Goal: Task Accomplishment & Management: Use online tool/utility

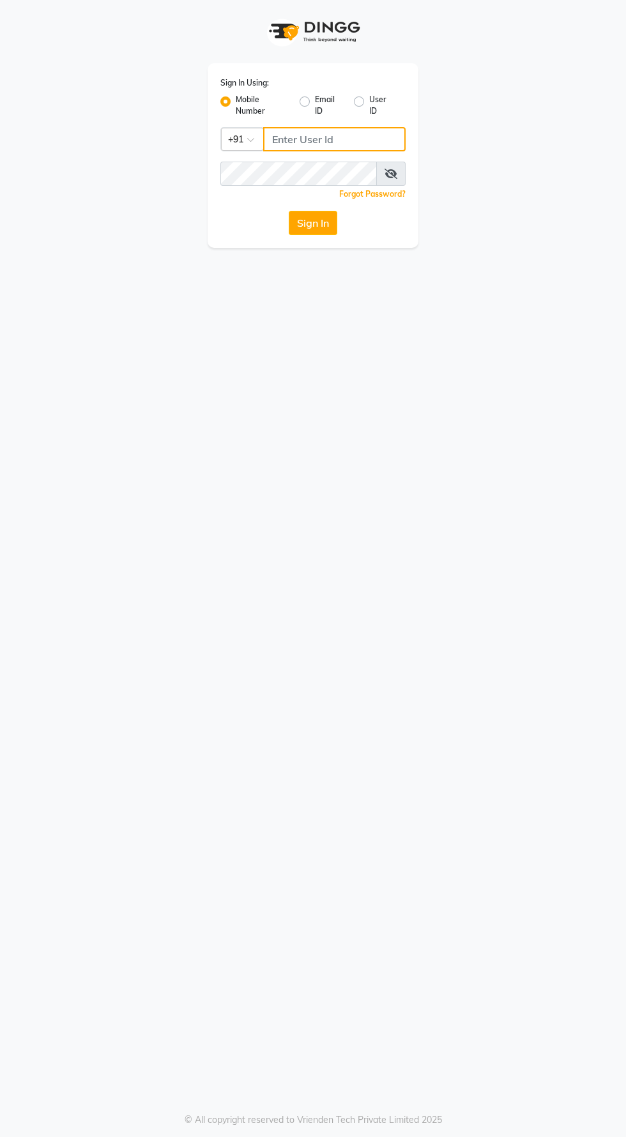
click at [377, 134] on input "Username" at bounding box center [334, 139] width 142 height 24
type input "8485953765"
click at [289, 211] on button "Sign In" at bounding box center [313, 223] width 49 height 24
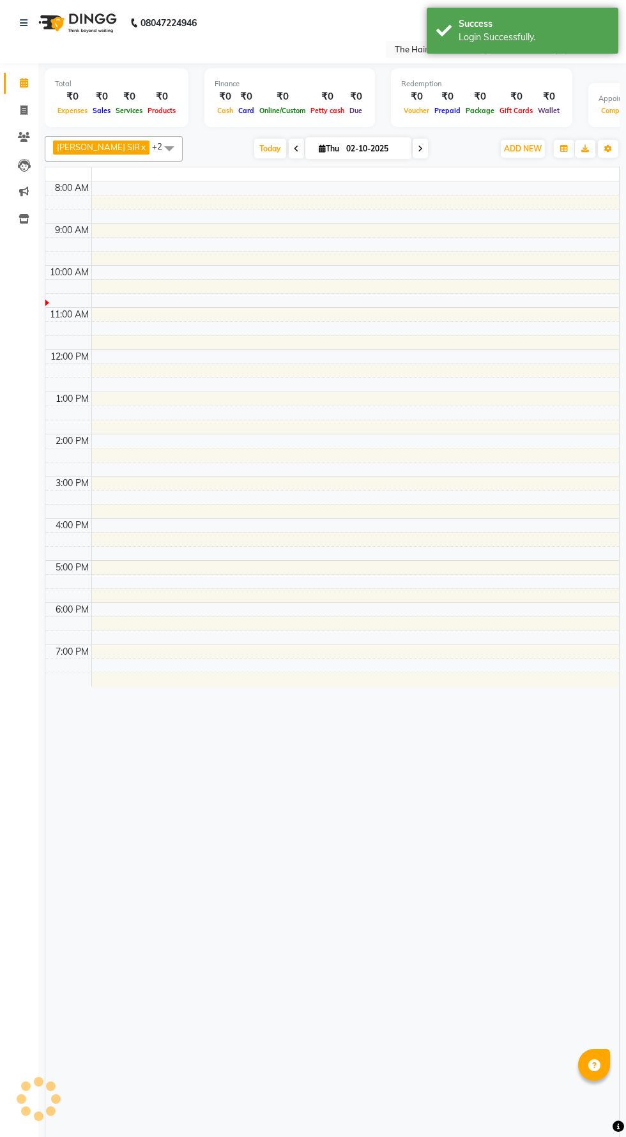
select select "en"
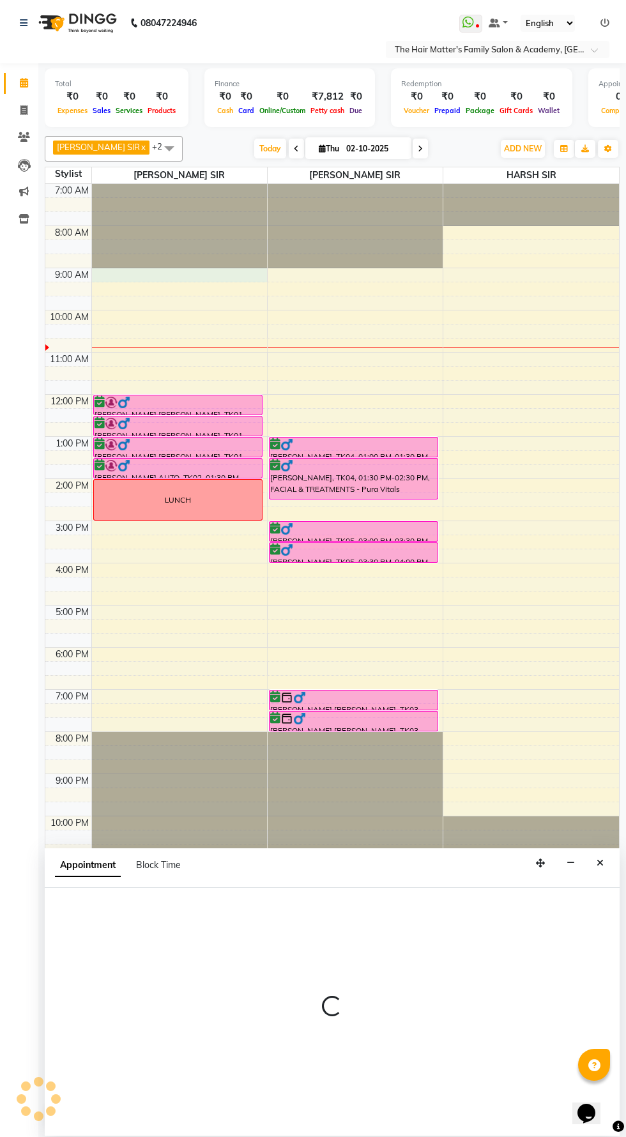
select select "42572"
select select "tentative"
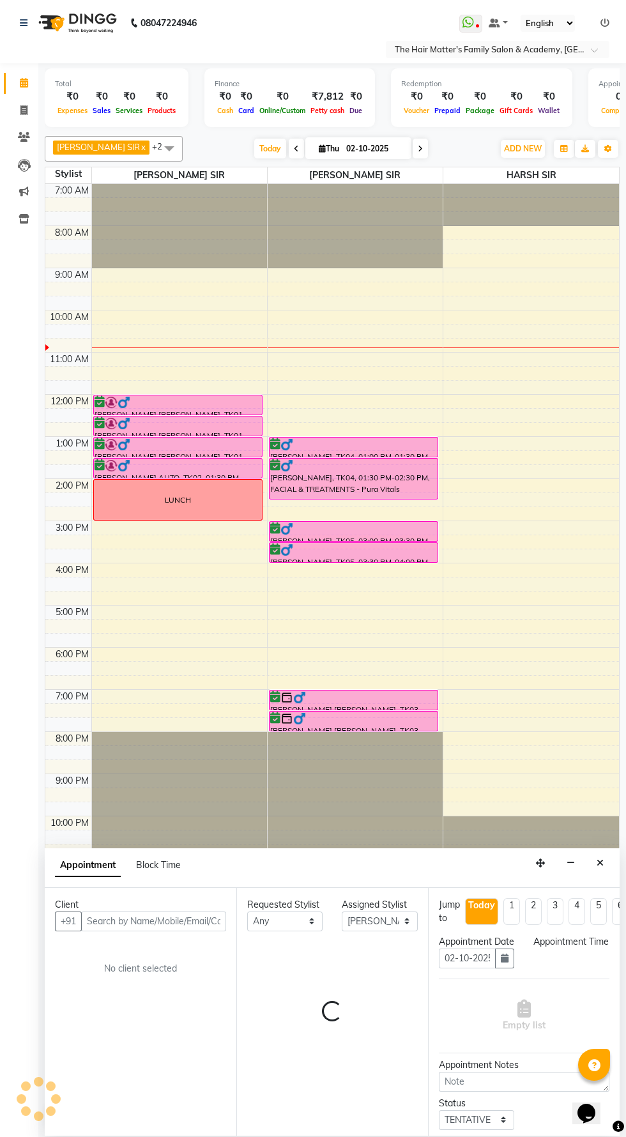
click at [413, 141] on span at bounding box center [420, 149] width 15 height 20
select select "540"
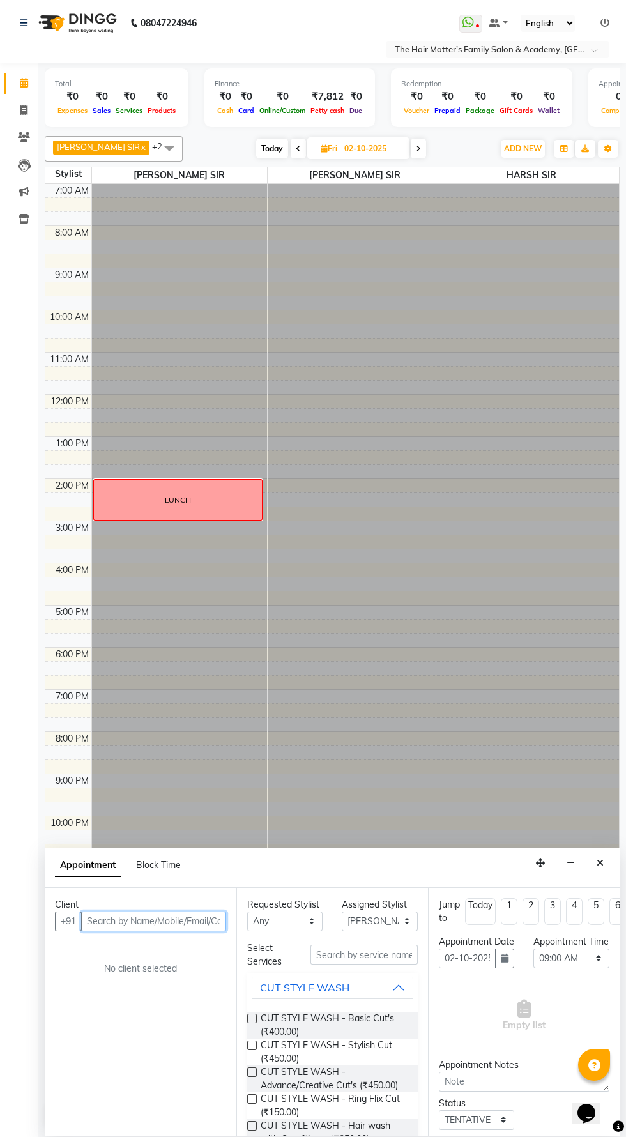
type input "03-10-2025"
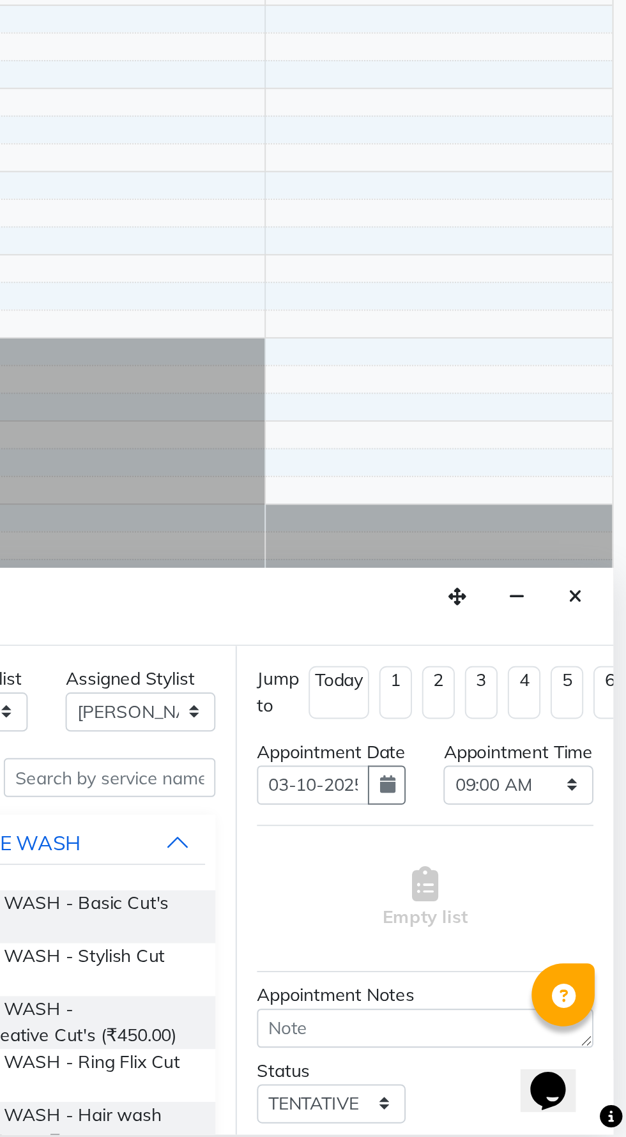
click at [600, 862] on icon "Close" at bounding box center [600, 863] width 7 height 9
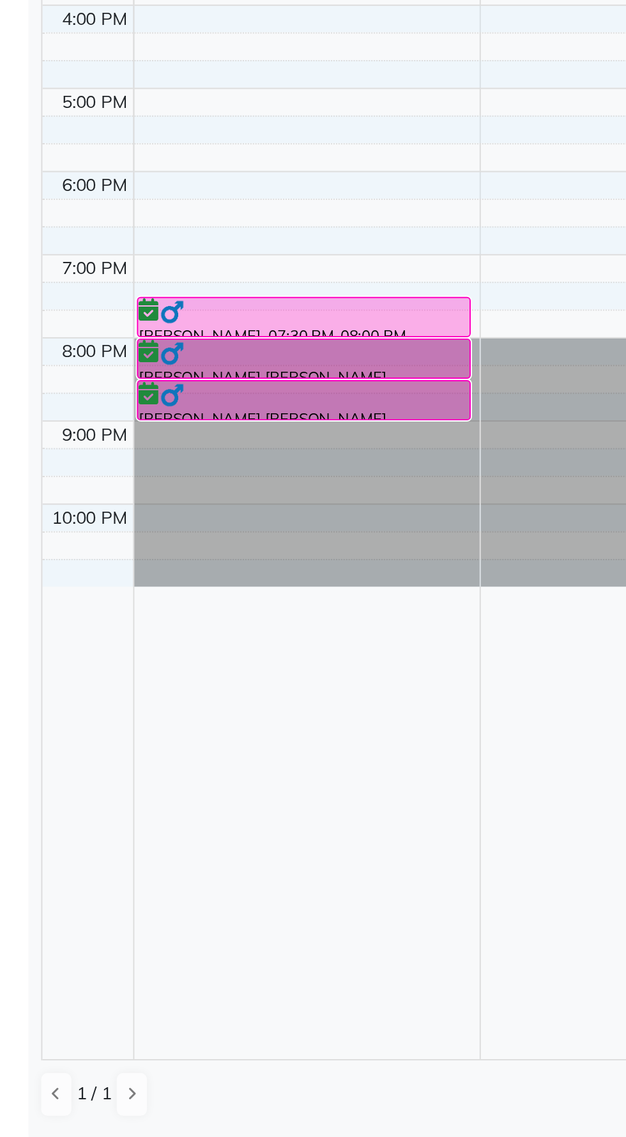
click at [0, 0] on div at bounding box center [0, 0] width 0 height 0
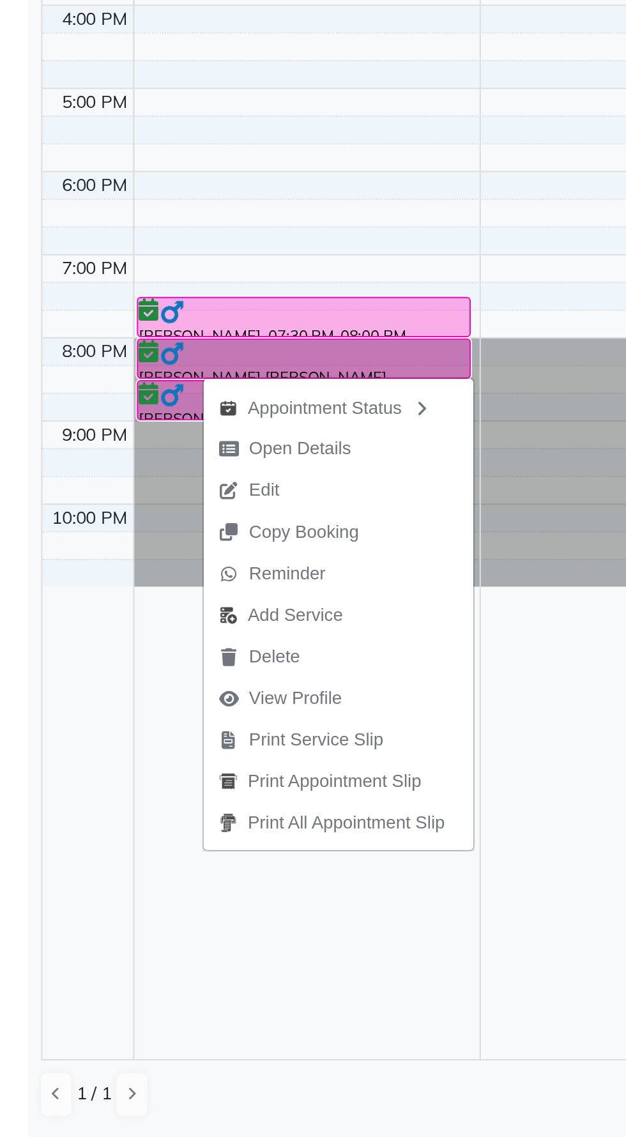
click at [157, 779] on span "Open Details" at bounding box center [168, 788] width 82 height 21
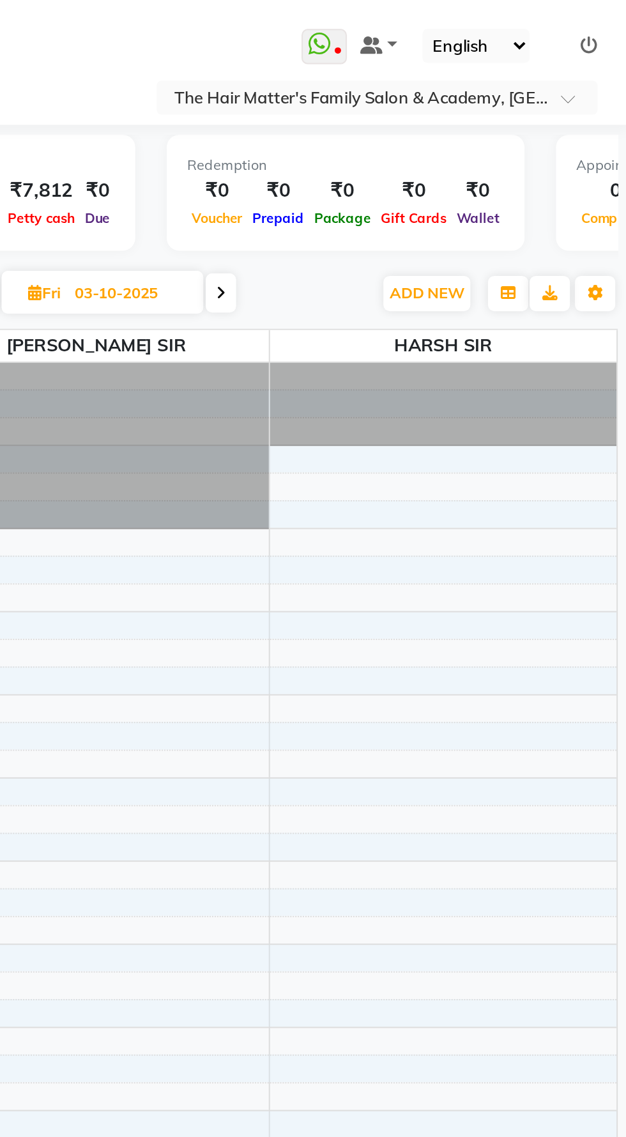
select select "6"
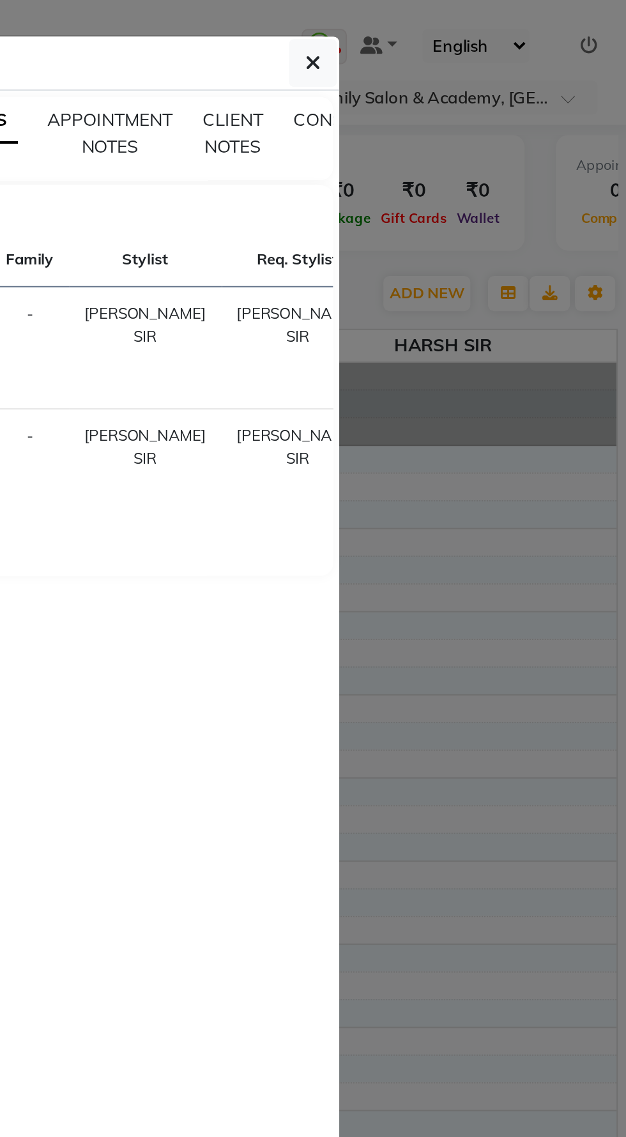
click at [473, 33] on button "button" at bounding box center [465, 32] width 24 height 24
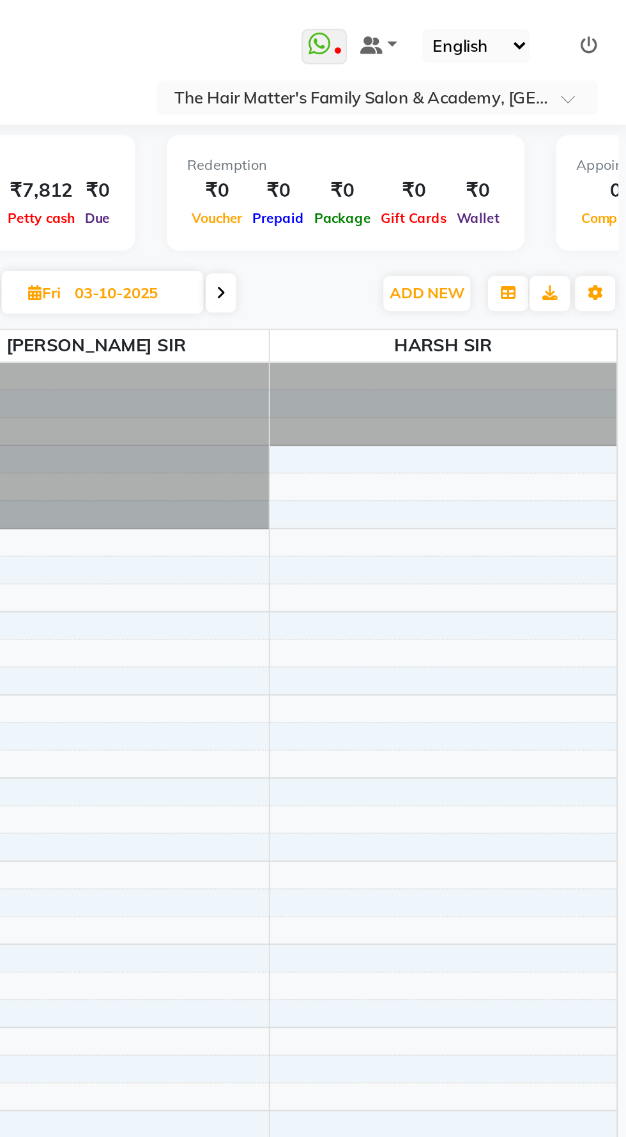
click at [411, 152] on span at bounding box center [418, 149] width 15 height 20
type input "04-10-2025"
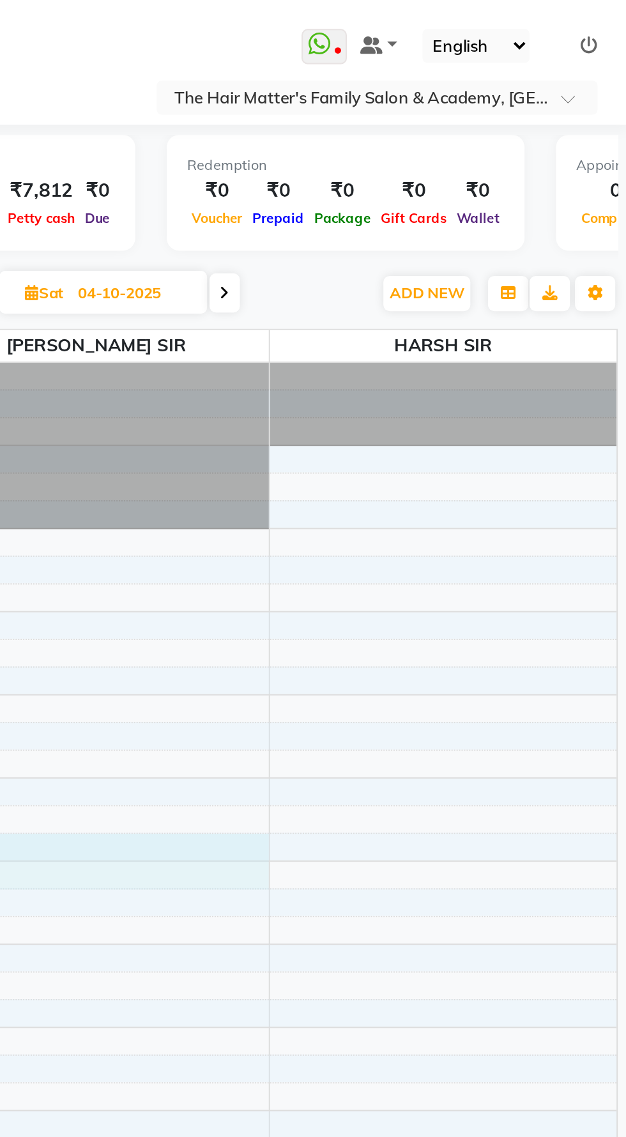
select select "43094"
select select "tentative"
select select "765"
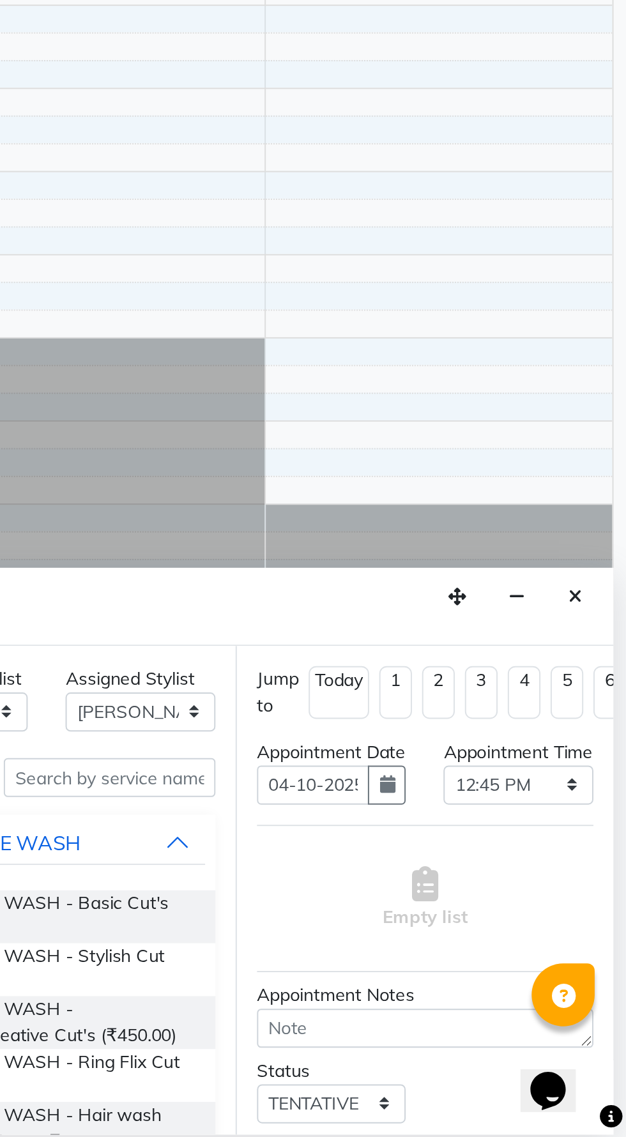
click at [600, 863] on icon "Close" at bounding box center [600, 863] width 7 height 9
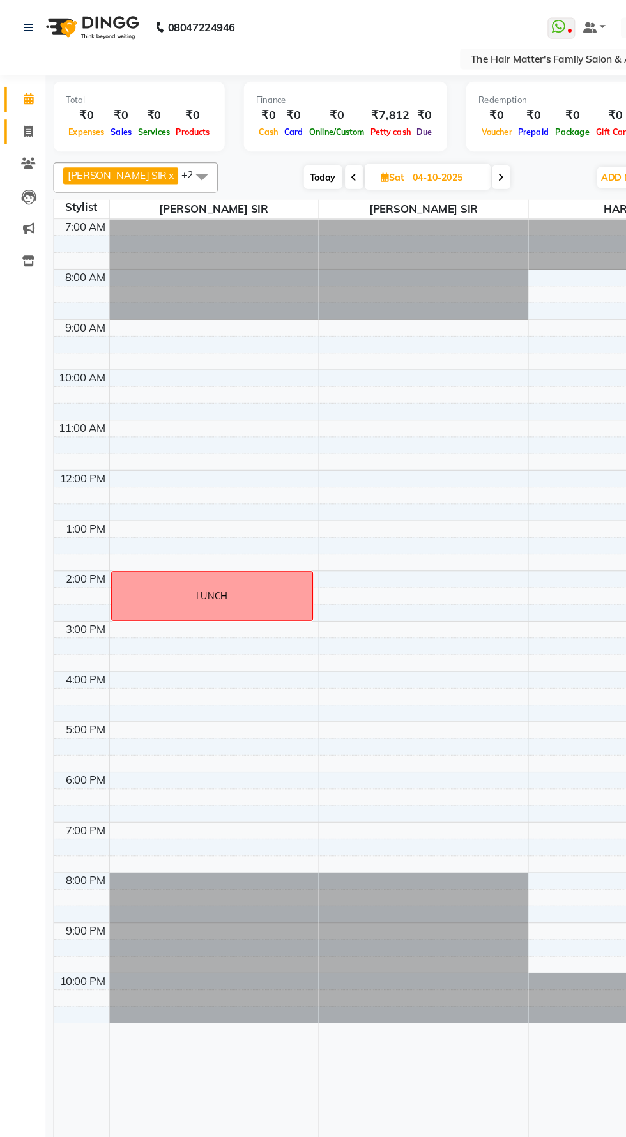
click at [9, 107] on link "Invoice" at bounding box center [19, 110] width 31 height 21
select select "5980"
select select "service"
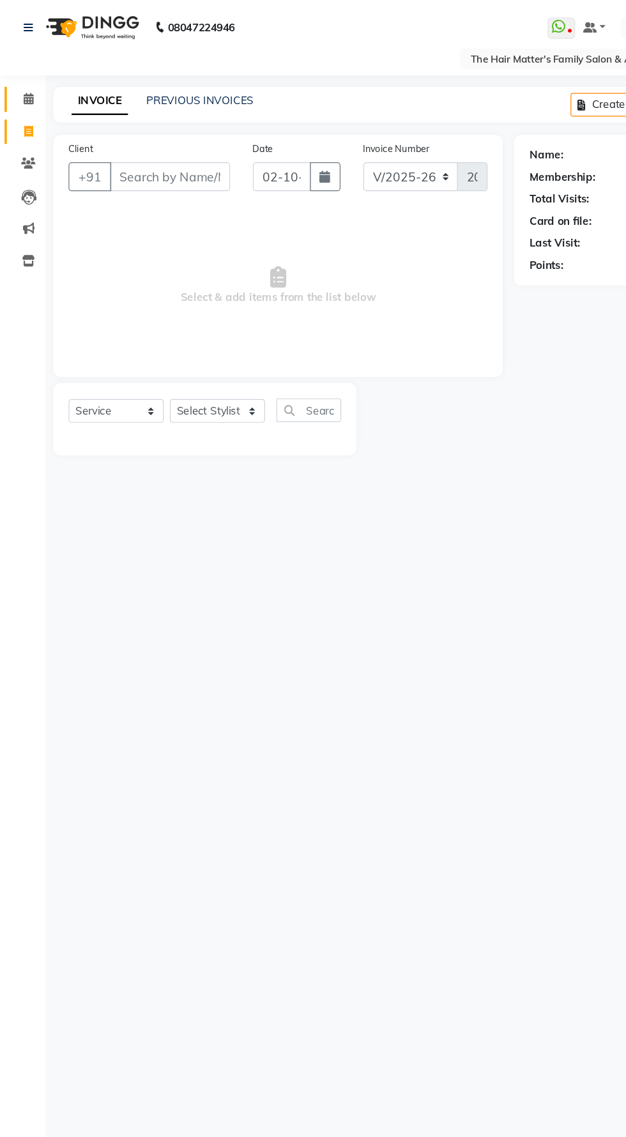
click at [22, 76] on span at bounding box center [24, 83] width 22 height 15
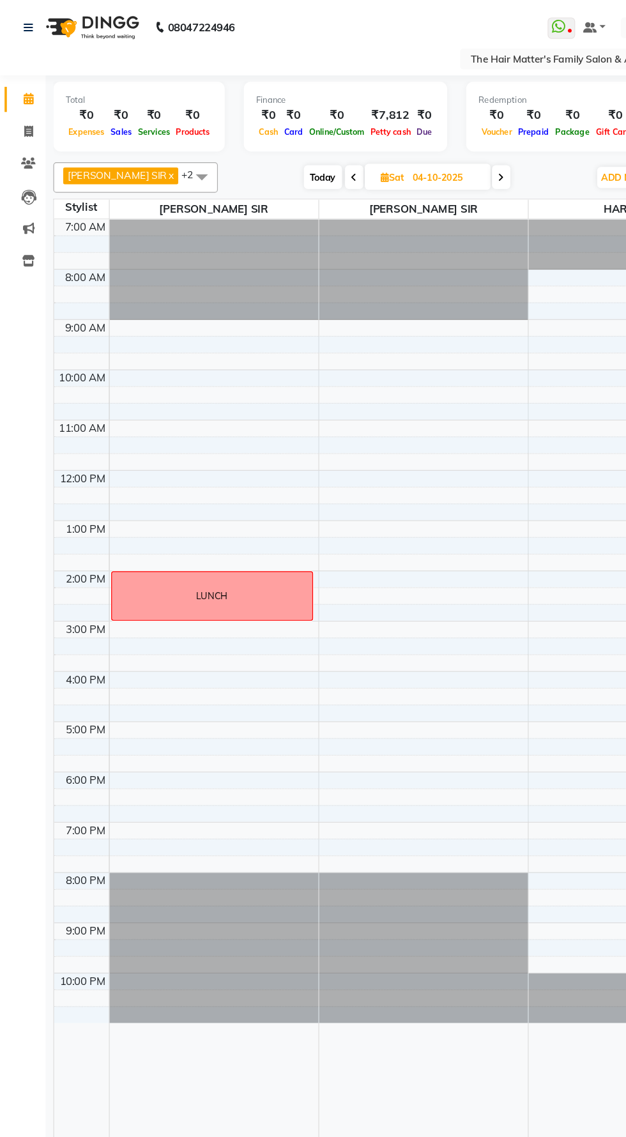
click at [0, 10] on nav "08047224946 Select Location × The Hair Matter's Family Salon & Academy, [GEOGRA…" at bounding box center [313, 31] width 626 height 63
click at [24, 22] on icon at bounding box center [24, 23] width 8 height 9
